Goal: Information Seeking & Learning: Compare options

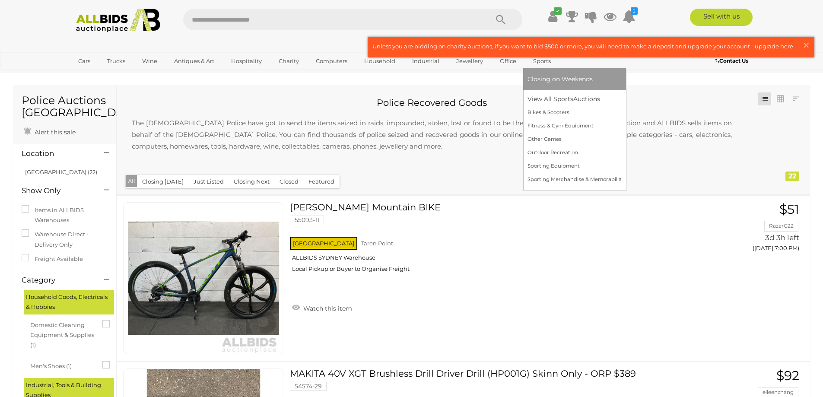
click at [542, 78] on span "Closing on Weekends" at bounding box center [560, 79] width 65 height 8
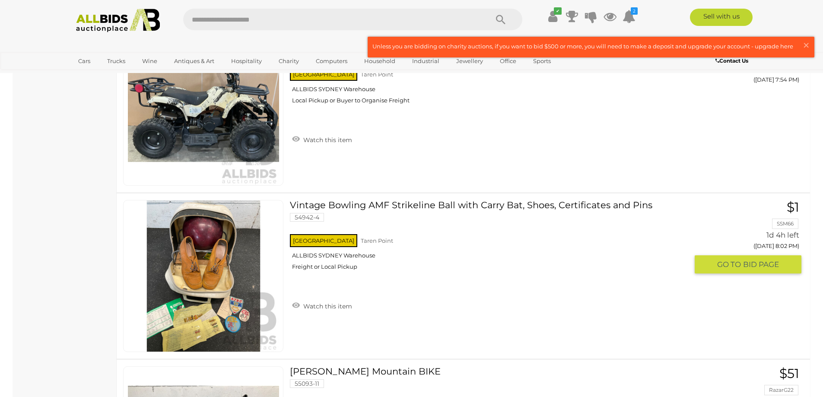
scroll to position [907, 0]
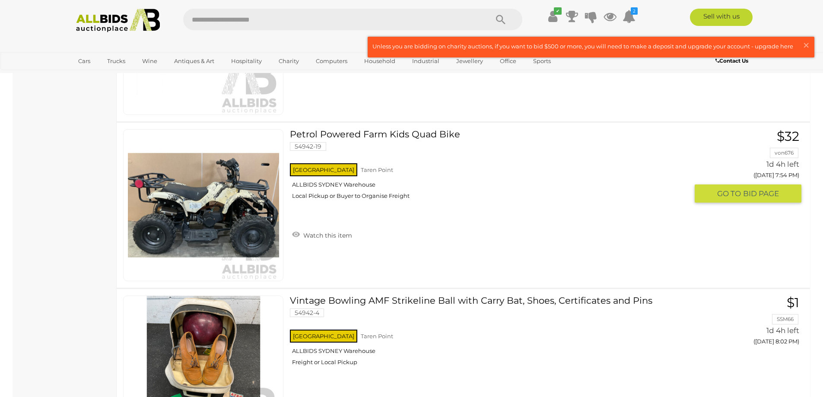
click at [242, 178] on link at bounding box center [203, 205] width 160 height 152
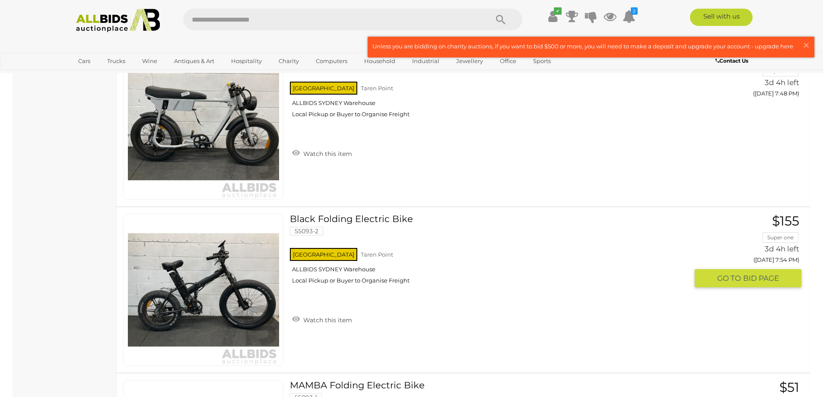
scroll to position [2541, 0]
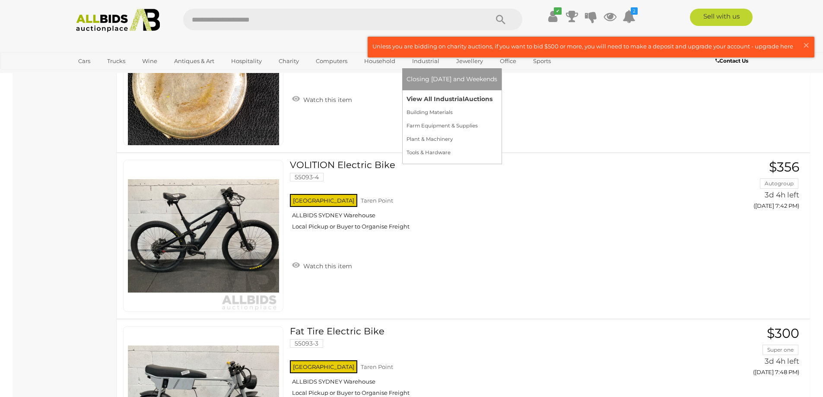
click at [430, 99] on link "View All Industrial Auctions" at bounding box center [452, 98] width 91 height 13
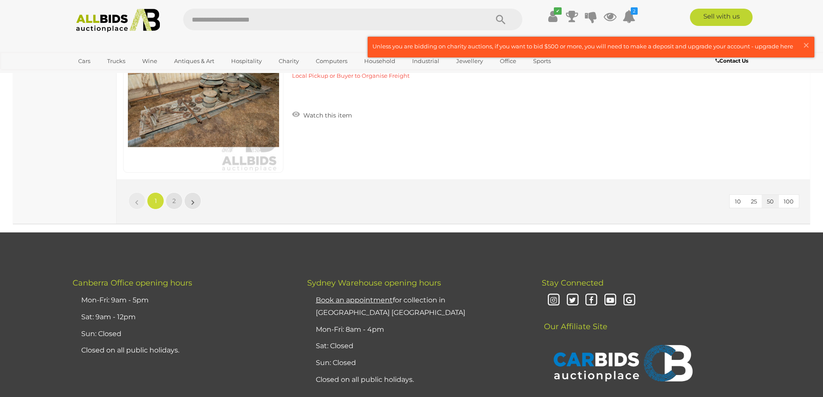
scroll to position [8427, 0]
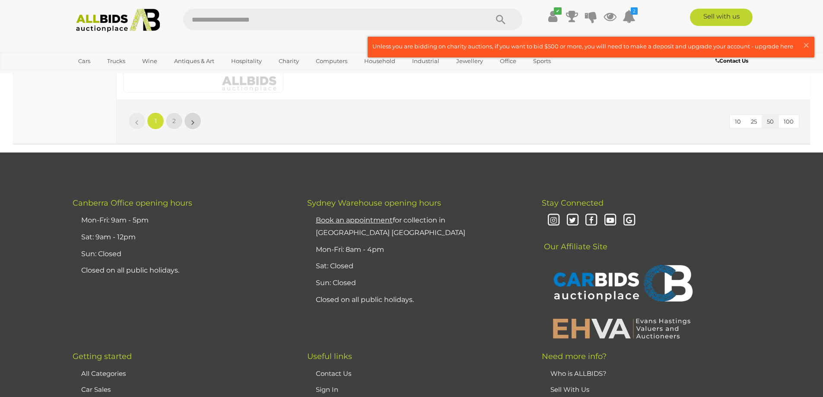
click at [195, 123] on link "»" at bounding box center [192, 120] width 17 height 17
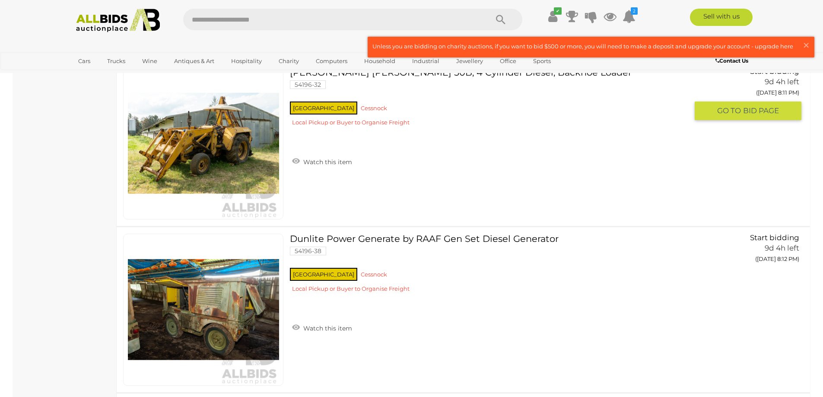
scroll to position [6302, 0]
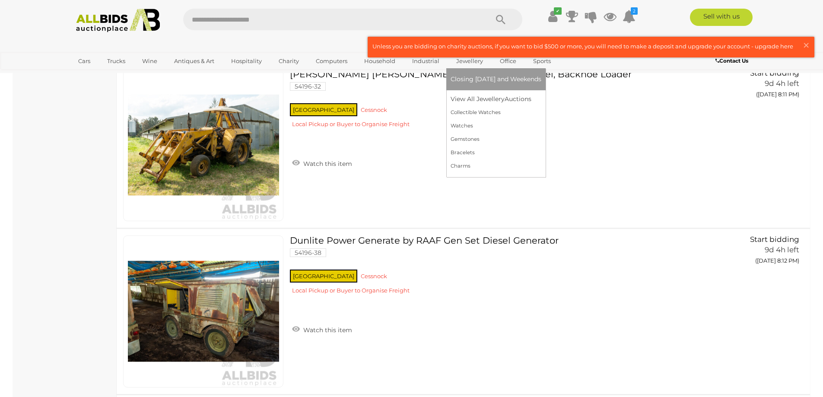
click at [463, 59] on link "Jewellery" at bounding box center [470, 61] width 38 height 14
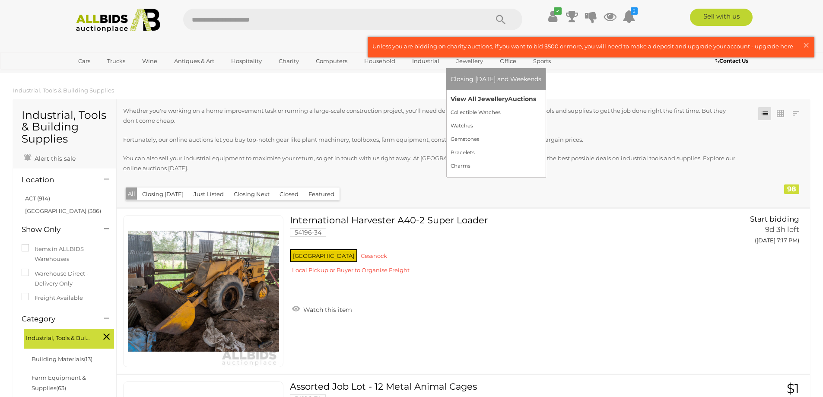
click at [471, 99] on link "View All Jewellery Auctions" at bounding box center [496, 98] width 91 height 13
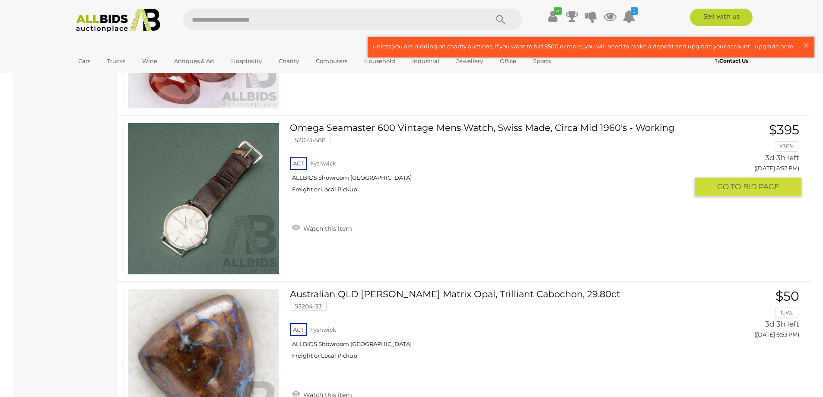
scroll to position [4797, 0]
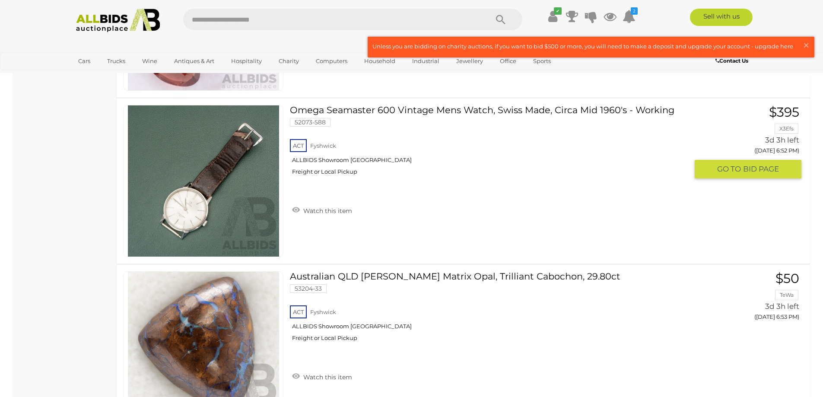
click at [215, 208] on img at bounding box center [203, 180] width 151 height 151
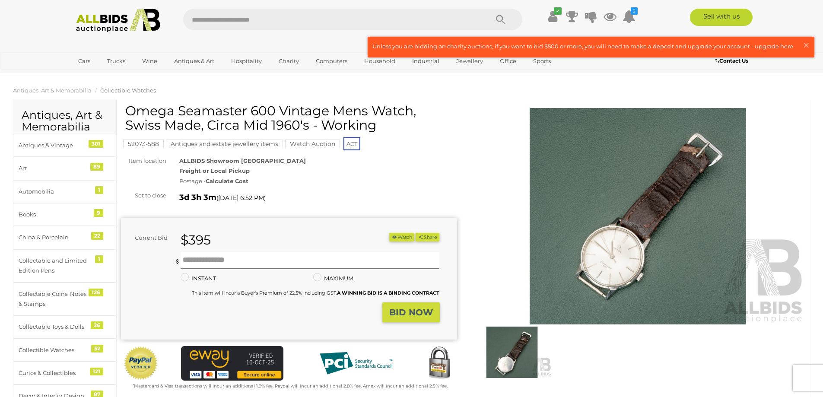
click at [634, 253] on img at bounding box center [638, 216] width 336 height 216
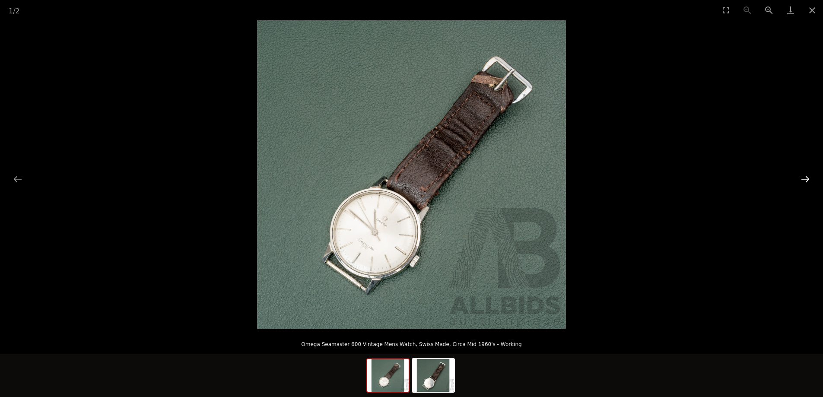
click at [807, 178] on button "Next slide" at bounding box center [805, 179] width 18 height 17
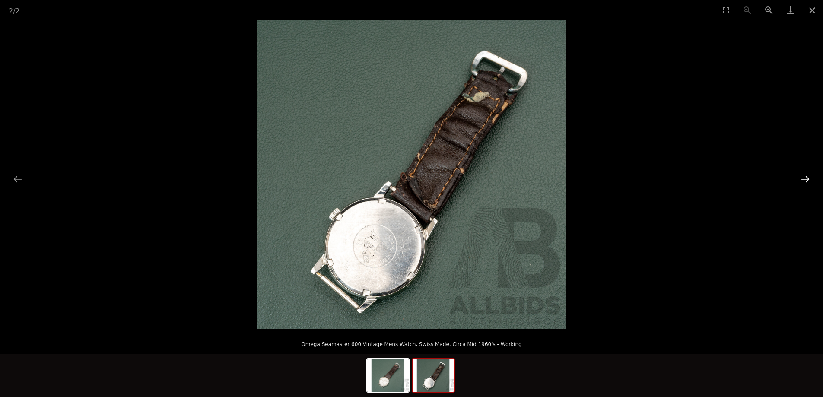
click at [809, 176] on button "Next slide" at bounding box center [805, 179] width 18 height 17
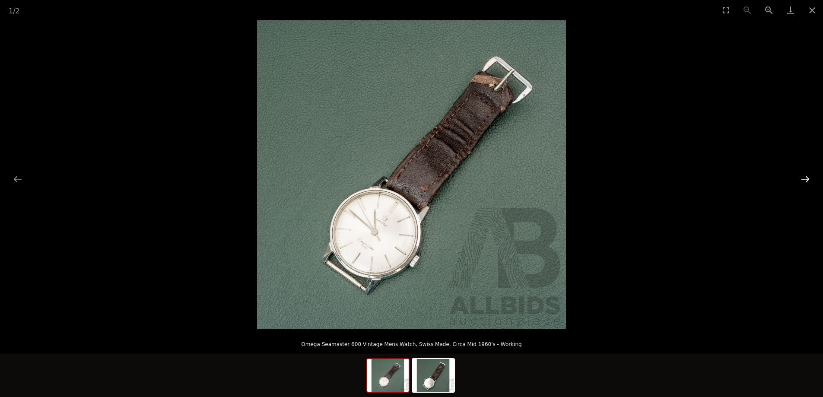
click at [809, 175] on button "Next slide" at bounding box center [805, 179] width 18 height 17
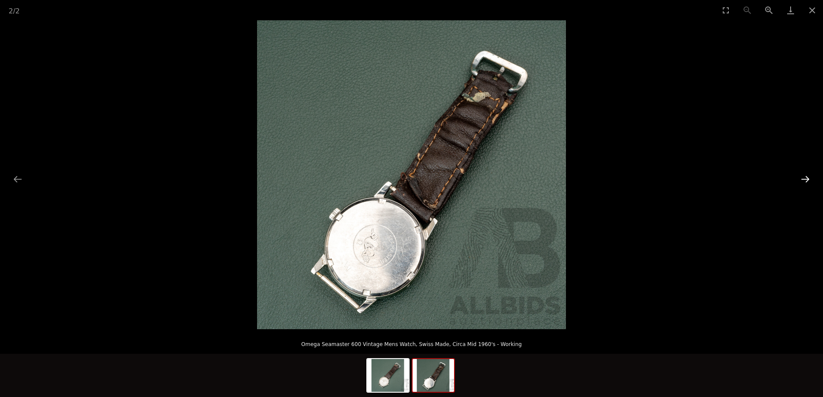
click at [809, 175] on button "Next slide" at bounding box center [805, 179] width 18 height 17
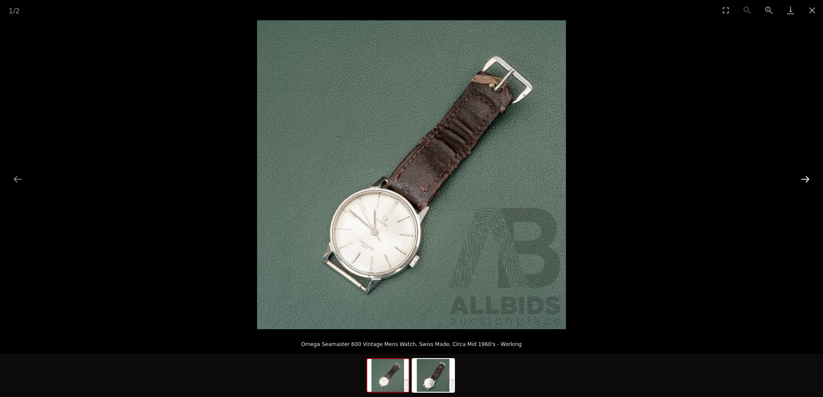
click at [808, 174] on button "Next slide" at bounding box center [805, 179] width 18 height 17
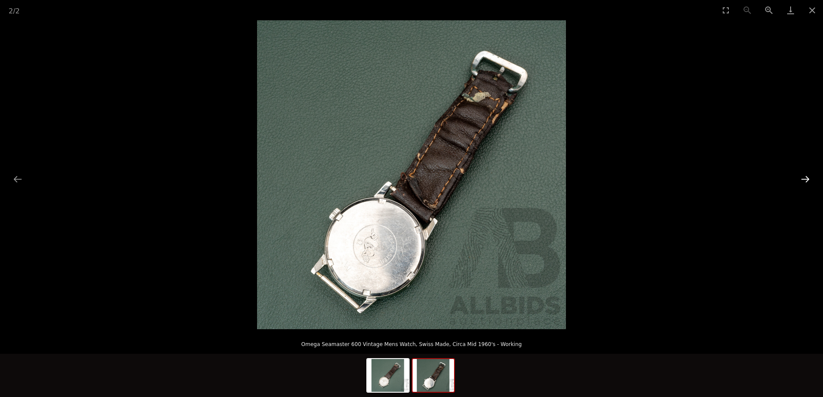
drag, startPoint x: 808, startPoint y: 173, endPoint x: 802, endPoint y: 172, distance: 5.8
click at [804, 173] on button "Next slide" at bounding box center [805, 179] width 18 height 17
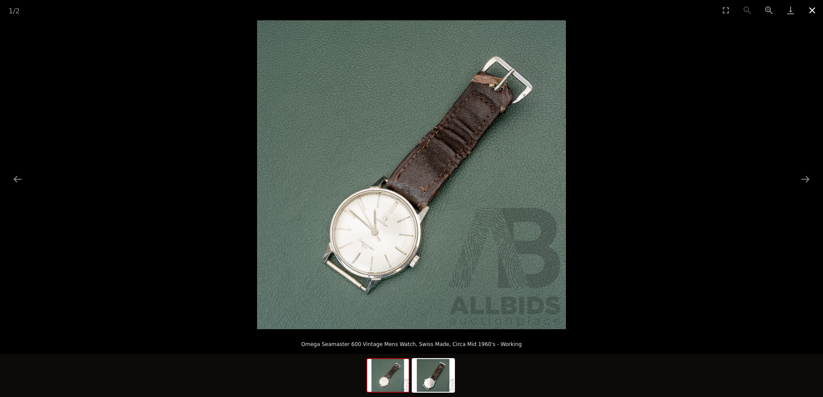
click at [810, 12] on button "Close gallery" at bounding box center [813, 10] width 22 height 20
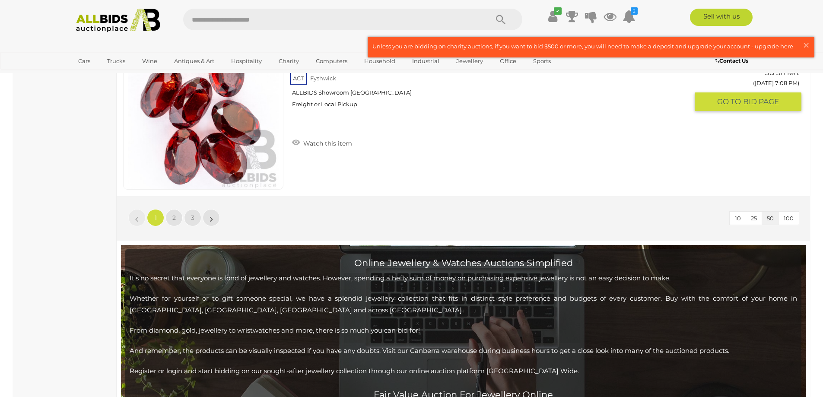
scroll to position [8437, 0]
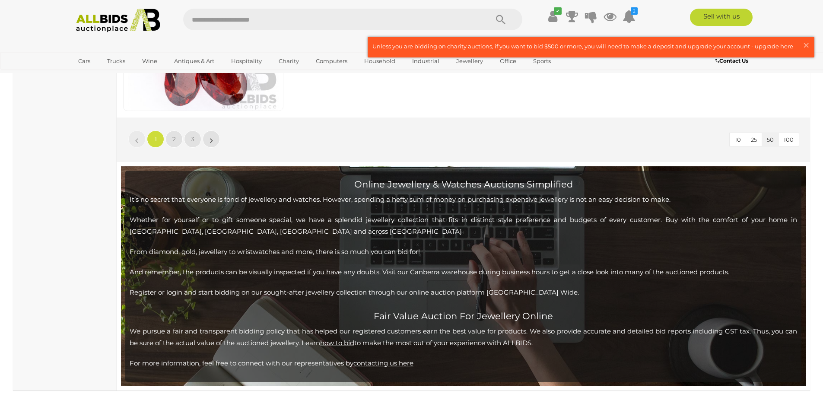
click at [211, 140] on li "»" at bounding box center [211, 139] width 17 height 17
click at [206, 143] on link "»" at bounding box center [211, 139] width 17 height 17
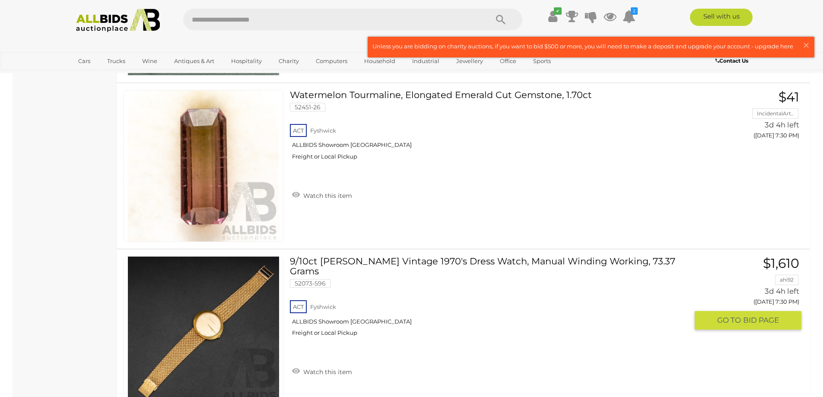
scroll to position [4903, 0]
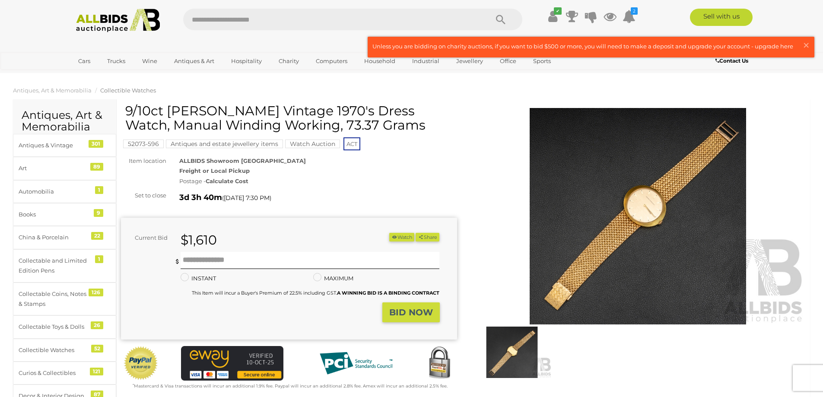
click at [630, 211] on img at bounding box center [638, 216] width 336 height 216
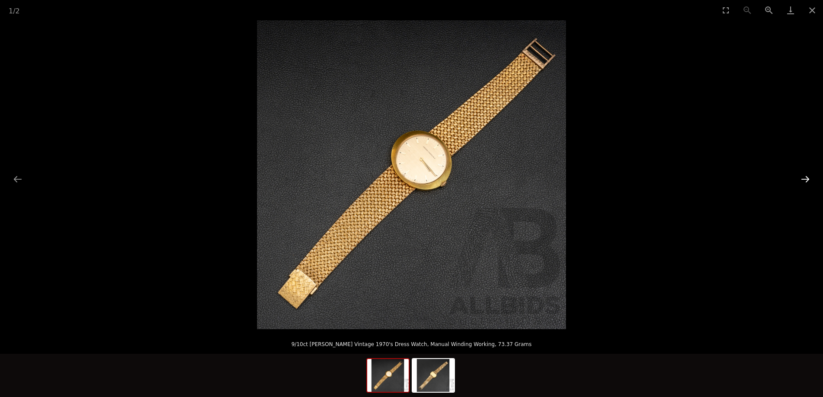
click at [808, 177] on button "Next slide" at bounding box center [805, 179] width 18 height 17
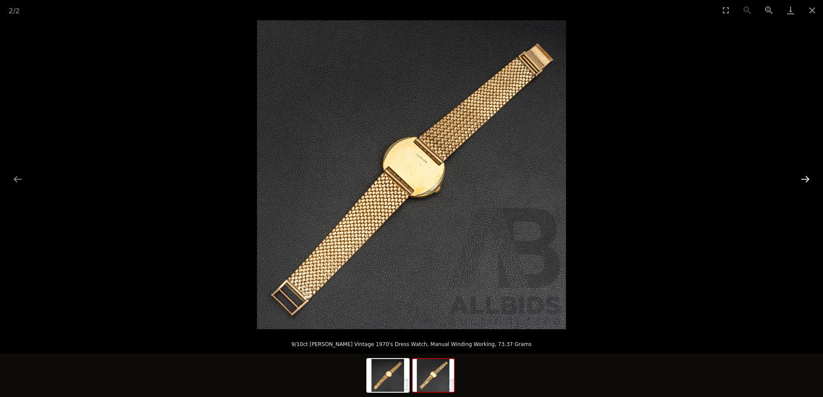
click at [807, 176] on button "Next slide" at bounding box center [805, 179] width 18 height 17
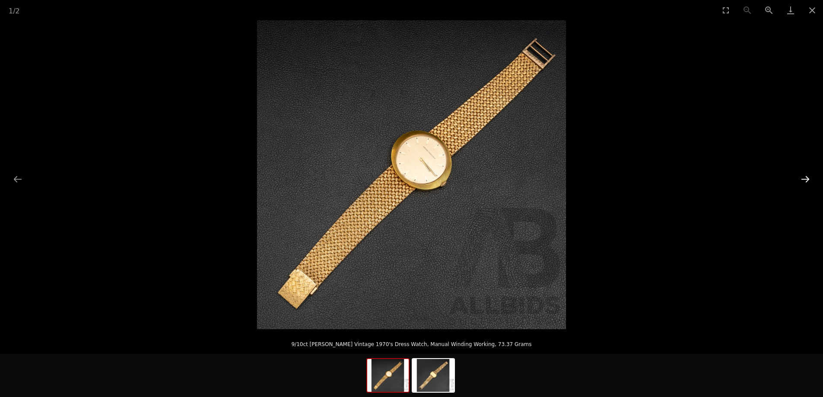
click at [803, 175] on button "Next slide" at bounding box center [805, 179] width 18 height 17
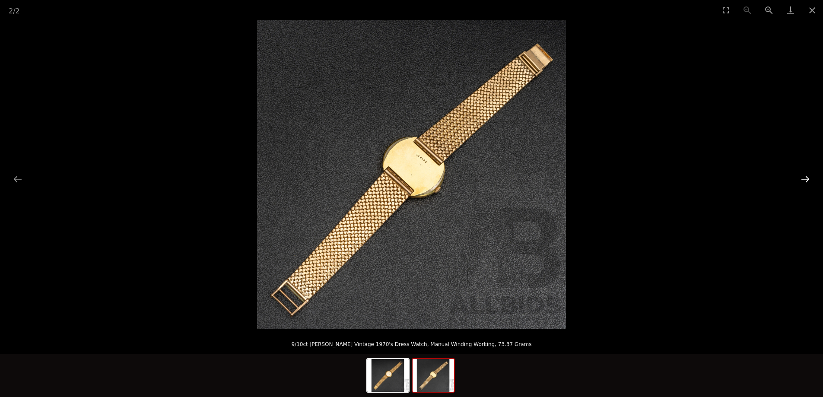
click at [803, 174] on button "Next slide" at bounding box center [805, 179] width 18 height 17
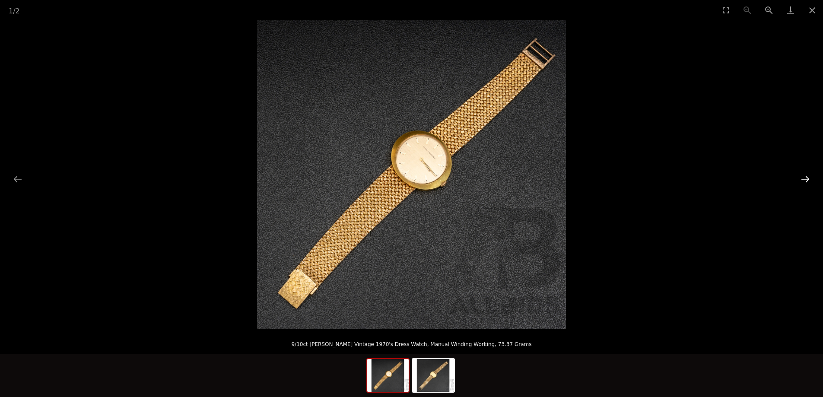
click at [802, 174] on button "Next slide" at bounding box center [805, 179] width 18 height 17
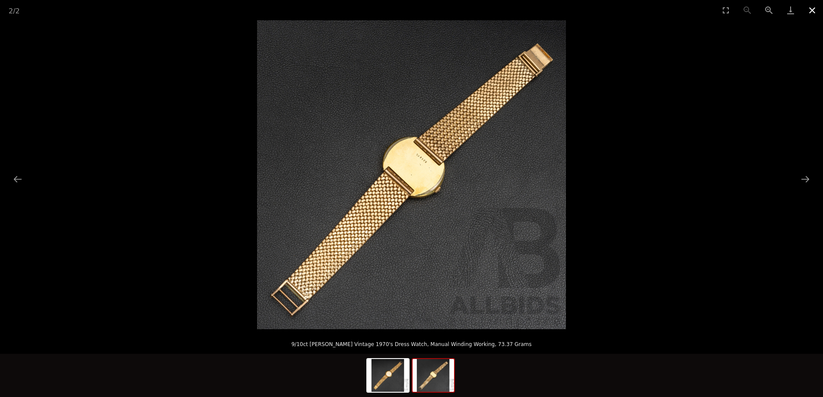
click at [810, 9] on button "Close gallery" at bounding box center [813, 10] width 22 height 20
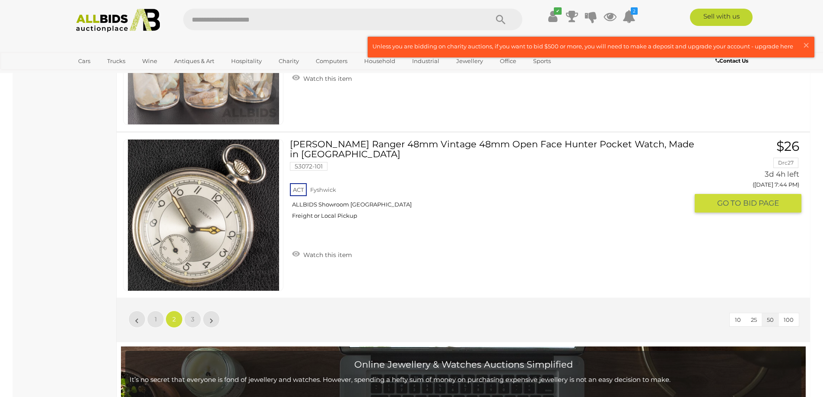
scroll to position [8251, 0]
